Goal: Task Accomplishment & Management: Use online tool/utility

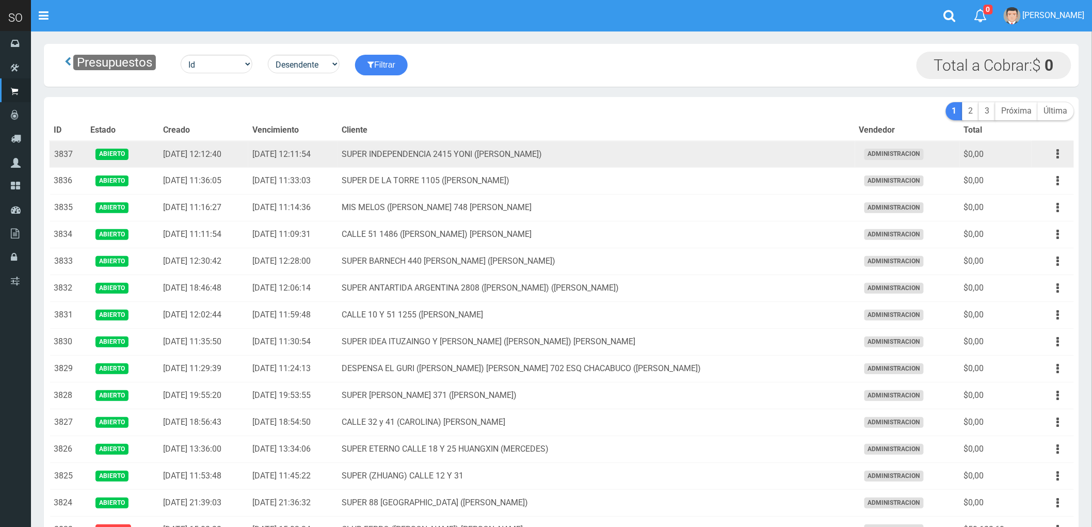
drag, startPoint x: 1057, startPoint y: 153, endPoint x: 762, endPoint y: 156, distance: 294.6
click at [762, 156] on td "SUPER INDEPENDENCIA 2415 YONI (ZARATE)" at bounding box center [596, 154] width 517 height 27
click at [1057, 155] on icon "button" at bounding box center [1058, 154] width 3 height 18
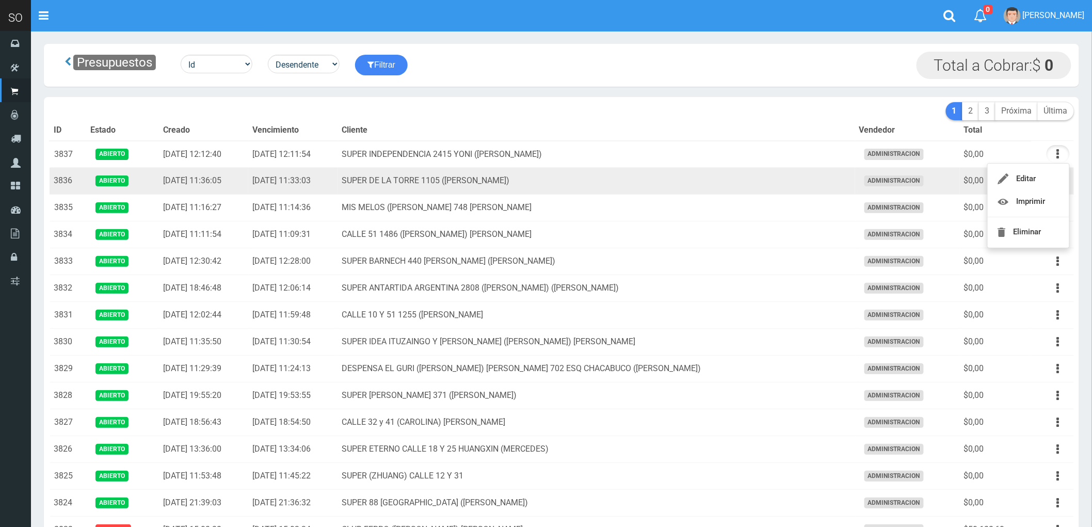
click at [676, 182] on td "SUPER DE LA TORRE 1105 (ZARATE)" at bounding box center [596, 181] width 517 height 27
click at [1057, 182] on icon "button" at bounding box center [1058, 181] width 3 height 18
drag, startPoint x: 993, startPoint y: 225, endPoint x: 1012, endPoint y: 216, distance: 21.2
drag, startPoint x: 1012, startPoint y: 216, endPoint x: 1027, endPoint y: 207, distance: 17.3
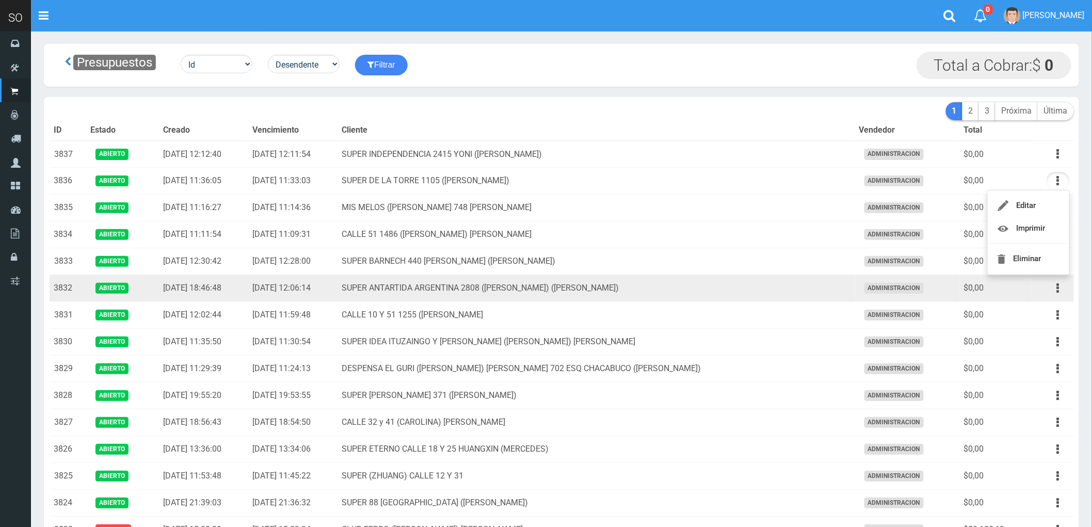
click at [772, 287] on td "SUPER ANTARTIDA ARGENTINA 2808 (ALAN) (ZÁRATE)" at bounding box center [596, 288] width 517 height 27
click at [1054, 291] on button "button" at bounding box center [1057, 288] width 23 height 18
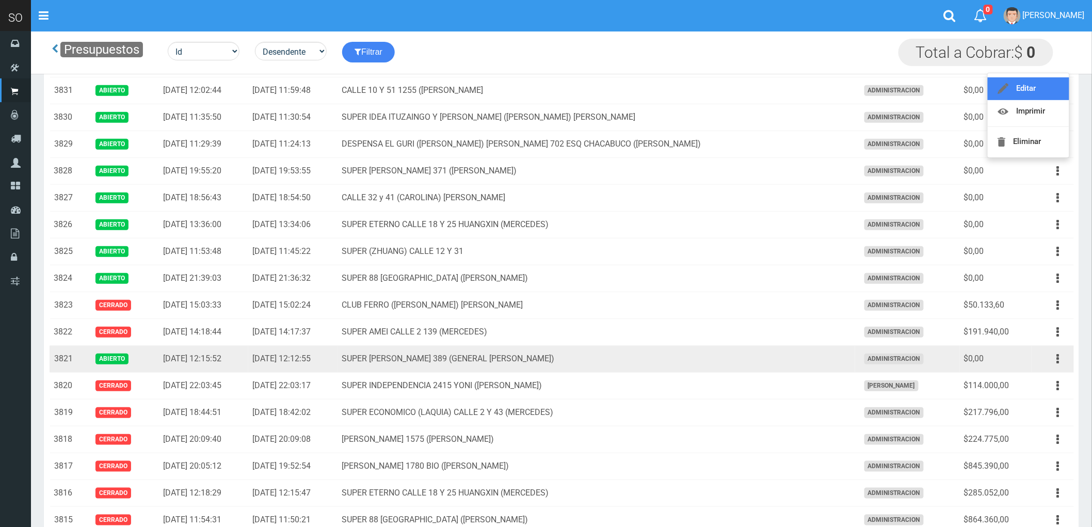
scroll to position [172, 0]
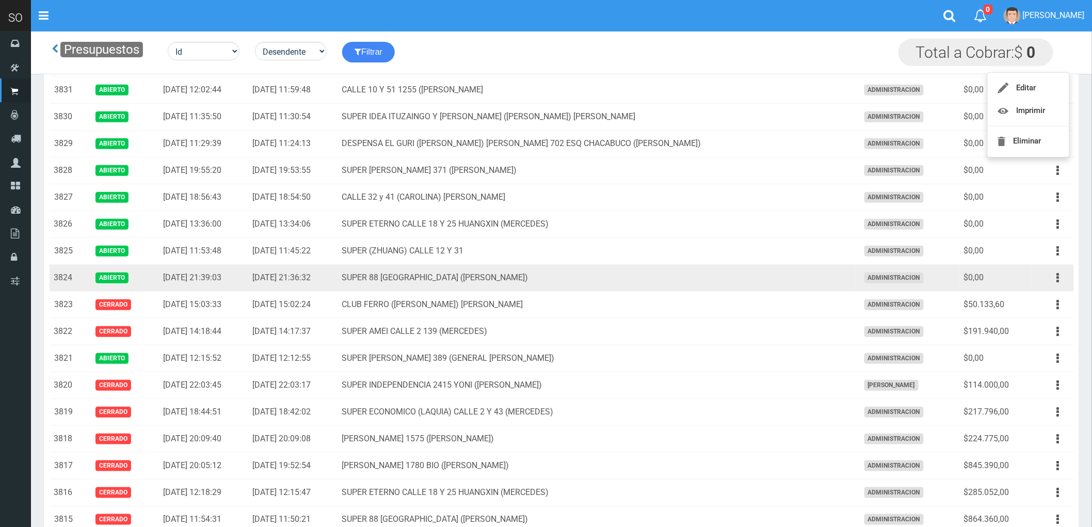
click at [721, 280] on td "SUPER 88 CALLE 32 2800 SOFIA (ZARATE)" at bounding box center [596, 278] width 517 height 27
click at [1056, 281] on button "button" at bounding box center [1057, 278] width 23 height 18
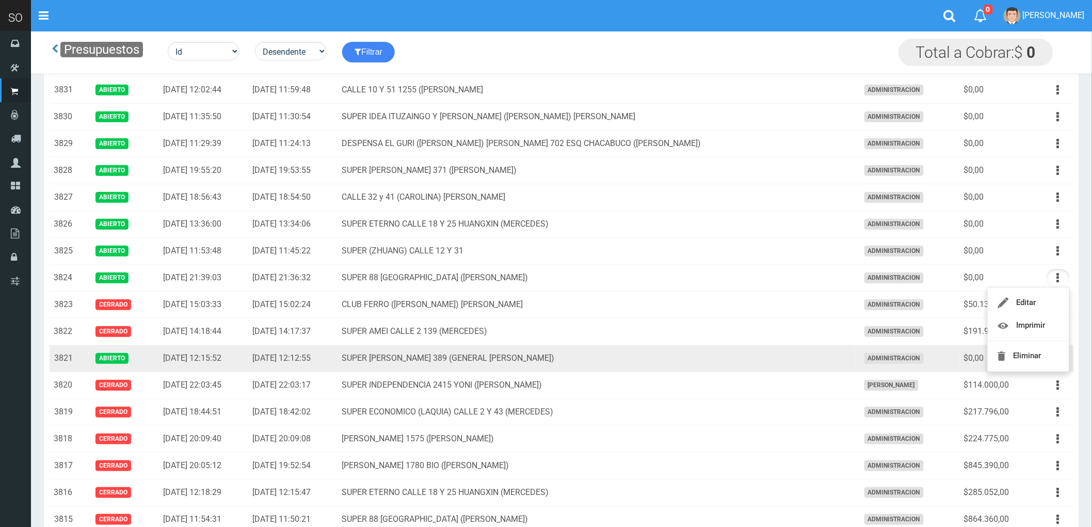
click at [724, 358] on td "SUPER [PERSON_NAME] 389 (GENERAL [PERSON_NAME])" at bounding box center [596, 358] width 517 height 27
click at [1054, 359] on button "button" at bounding box center [1057, 358] width 23 height 18
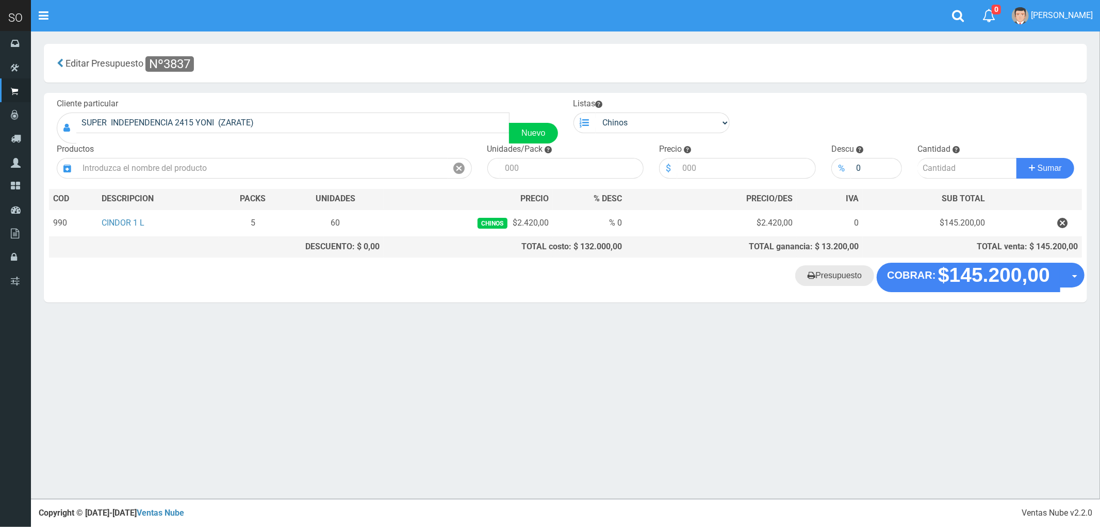
click at [833, 279] on link "Presupuesto" at bounding box center [835, 275] width 79 height 21
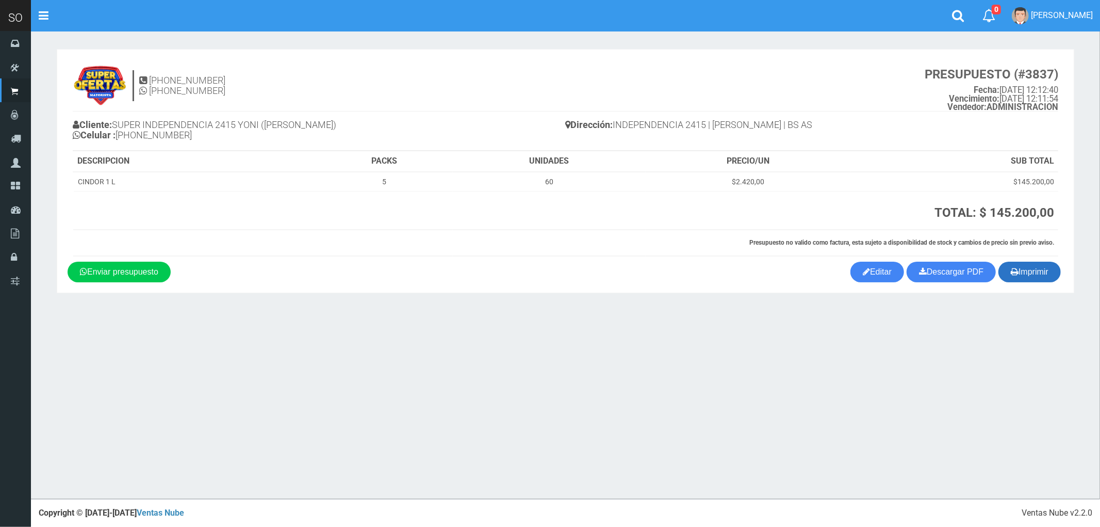
click at [1035, 269] on button "Imprimir" at bounding box center [1030, 272] width 62 height 21
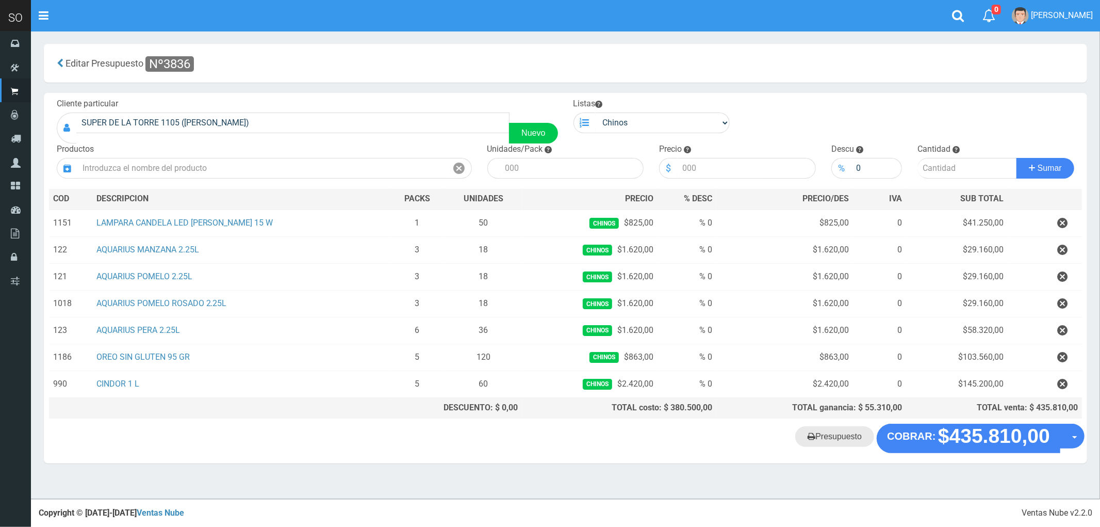
click at [834, 445] on link "Presupuesto" at bounding box center [835, 436] width 79 height 21
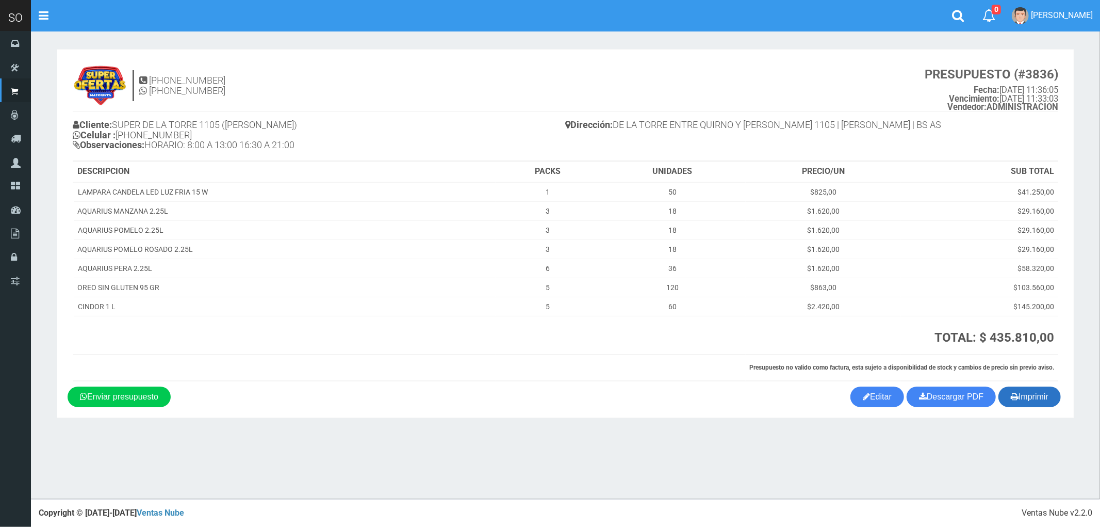
click at [1033, 399] on button "Imprimir" at bounding box center [1030, 396] width 62 height 21
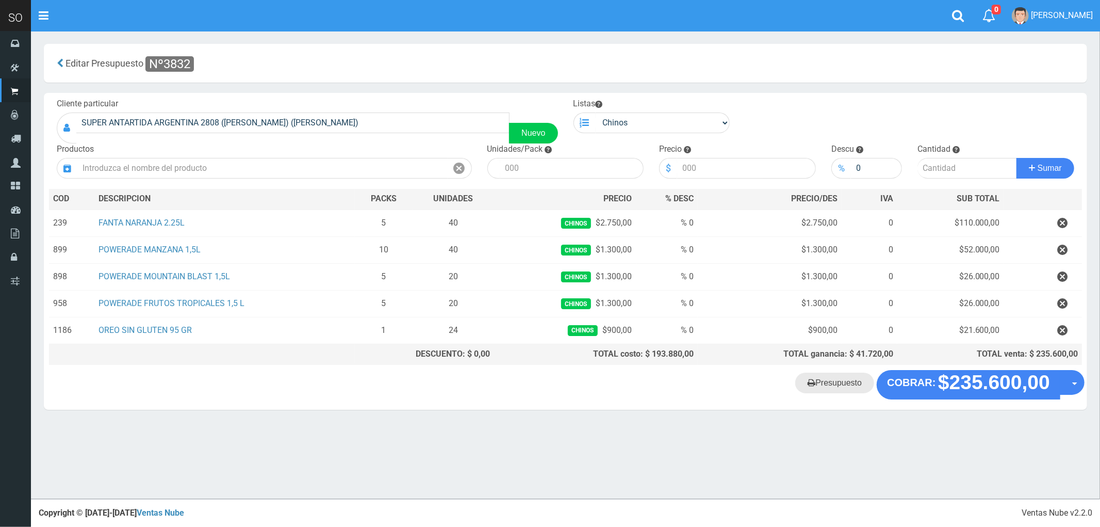
click at [836, 385] on link "Presupuesto" at bounding box center [835, 382] width 79 height 21
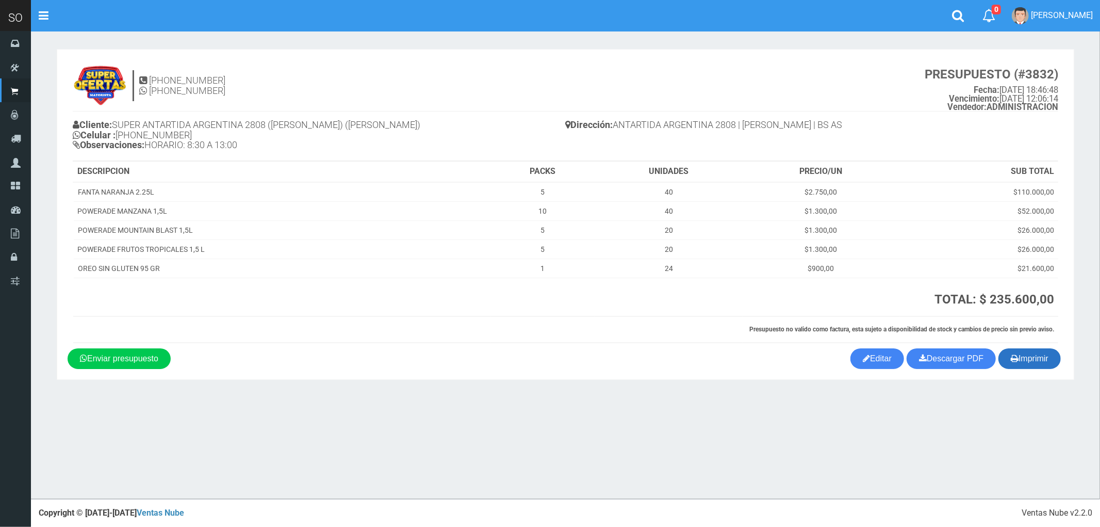
click at [1031, 362] on button "Imprimir" at bounding box center [1030, 358] width 62 height 21
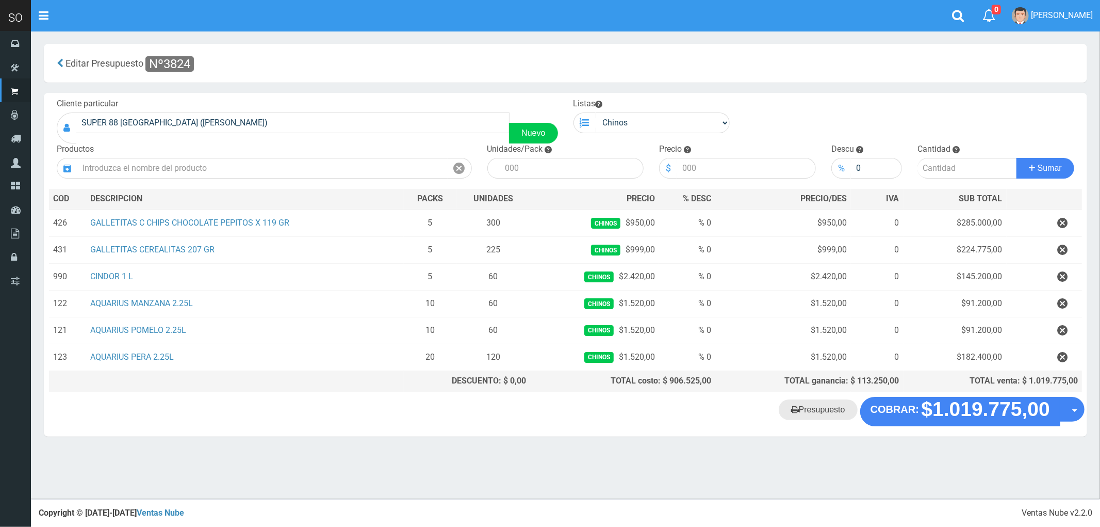
click at [829, 418] on link "Presupuesto" at bounding box center [818, 409] width 79 height 21
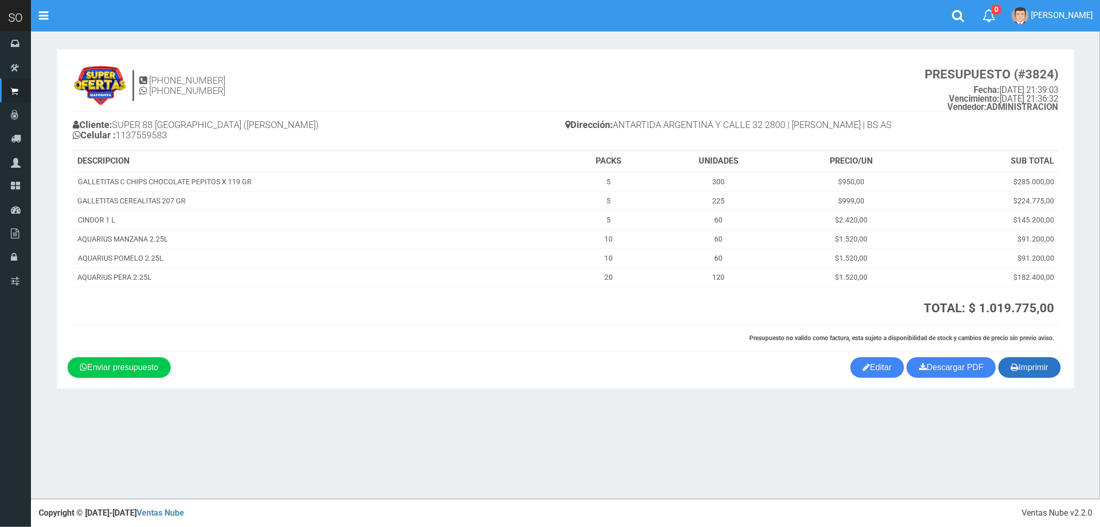
click at [1032, 369] on button "Imprimir" at bounding box center [1030, 367] width 62 height 21
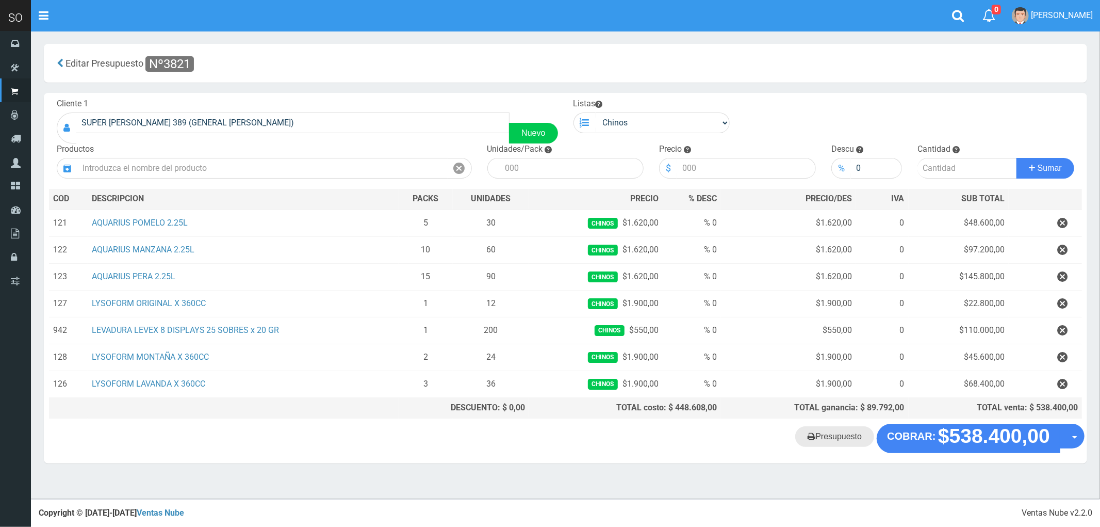
click at [836, 447] on link "Presupuesto" at bounding box center [835, 436] width 79 height 21
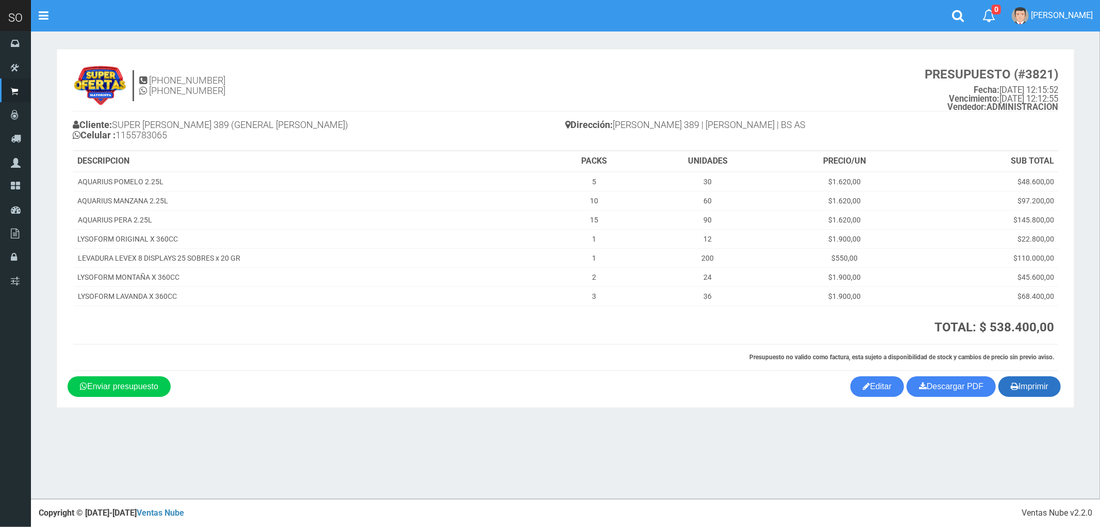
click at [1027, 387] on button "Imprimir" at bounding box center [1030, 386] width 62 height 21
